Goal: Find specific page/section: Find specific page/section

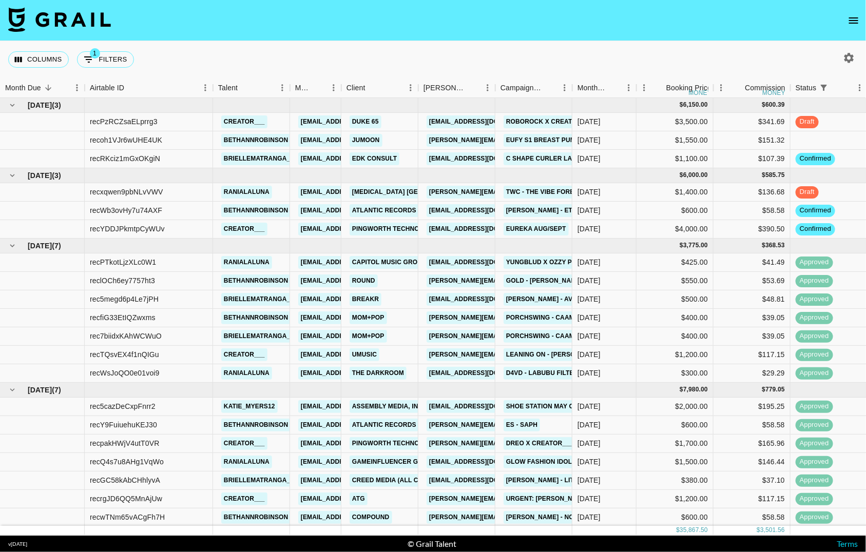
click at [852, 23] on icon "open drawer" at bounding box center [853, 20] width 9 height 6
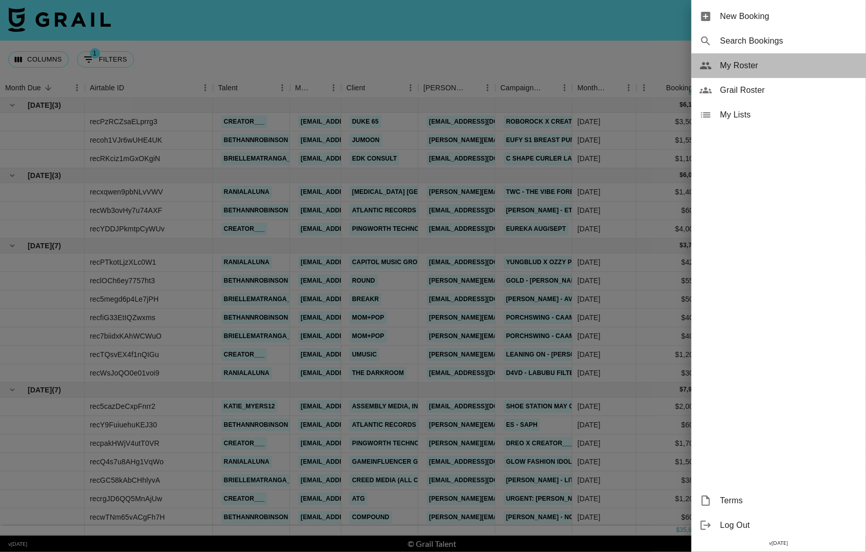
click at [761, 68] on span "My Roster" at bounding box center [789, 66] width 138 height 12
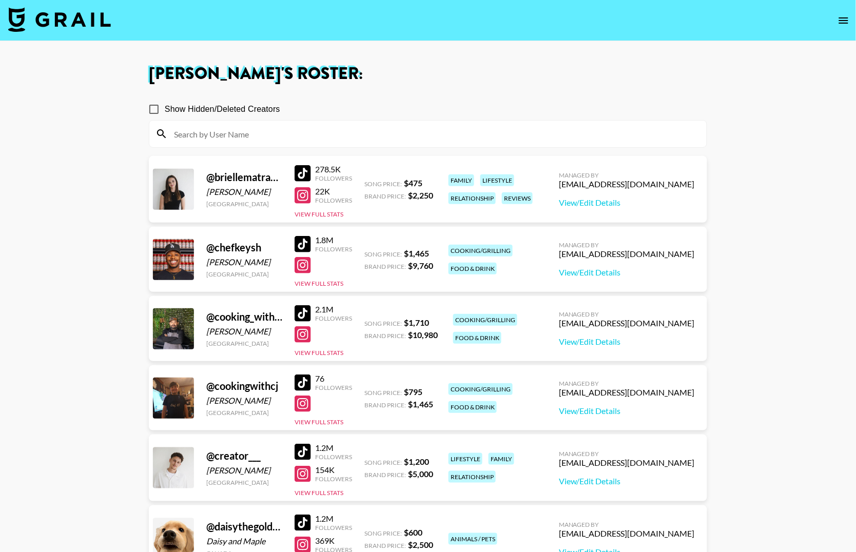
click at [341, 109] on div "Show Hidden/Deleted Creators" at bounding box center [428, 110] width 558 height 22
click at [195, 129] on input at bounding box center [434, 134] width 533 height 16
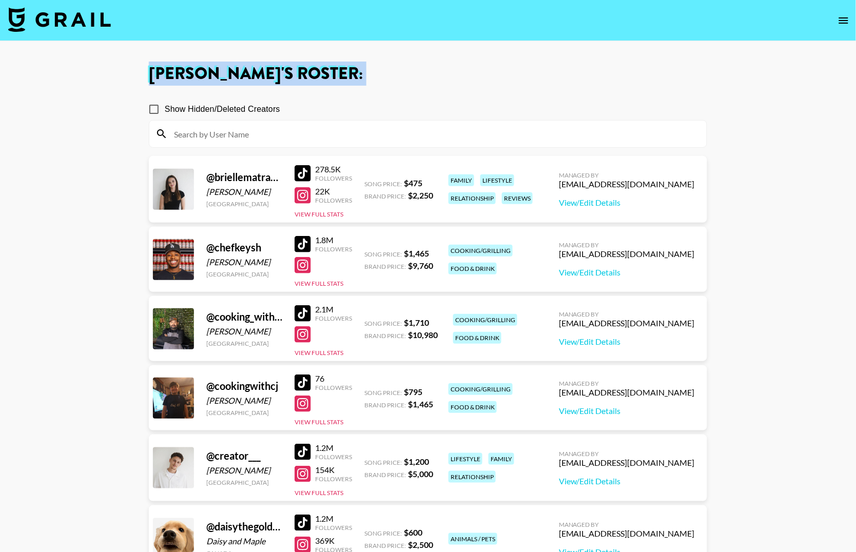
drag, startPoint x: 471, startPoint y: 86, endPoint x: 112, endPoint y: 56, distance: 359.4
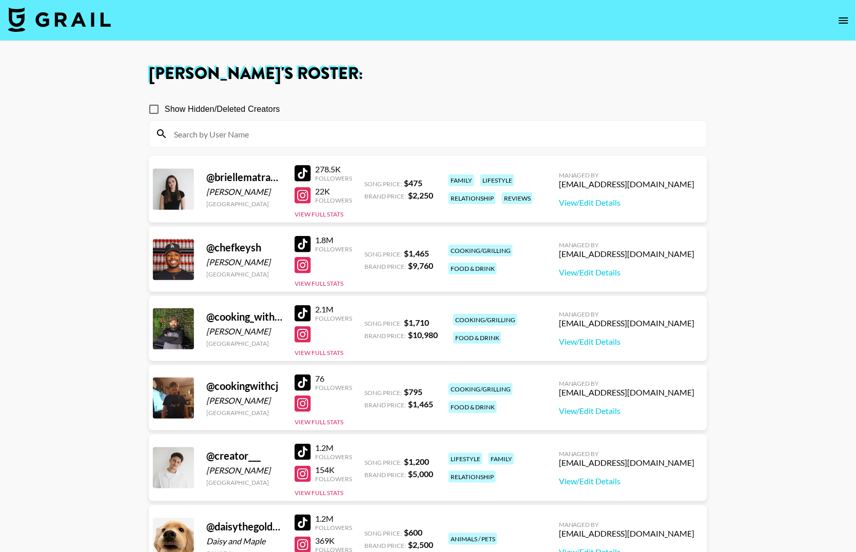
click at [630, 79] on h1 "[PERSON_NAME] 's Roster:" at bounding box center [428, 74] width 558 height 16
